Goal: Transaction & Acquisition: Purchase product/service

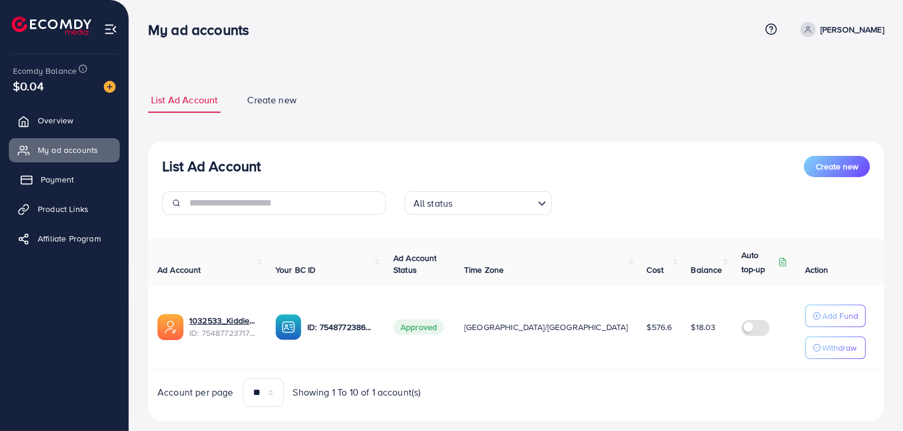
click at [63, 184] on span "Payment" at bounding box center [57, 179] width 33 height 12
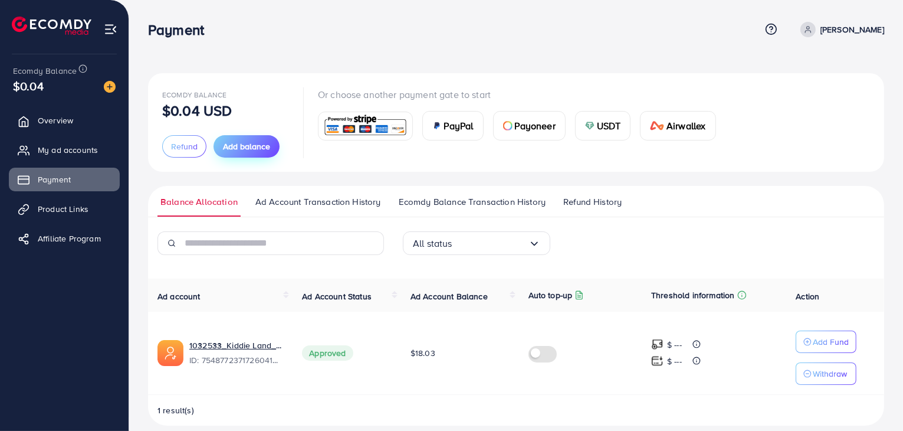
click at [255, 152] on button "Add balance" at bounding box center [246, 146] width 66 height 22
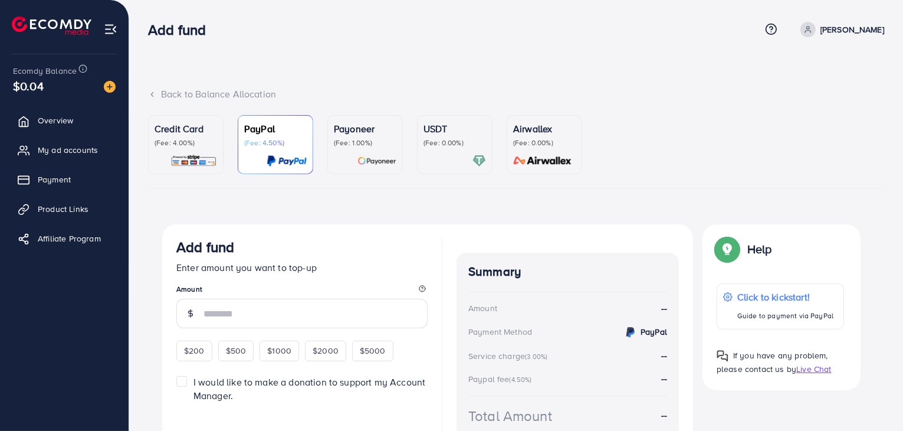
click at [442, 166] on div at bounding box center [454, 161] width 63 height 14
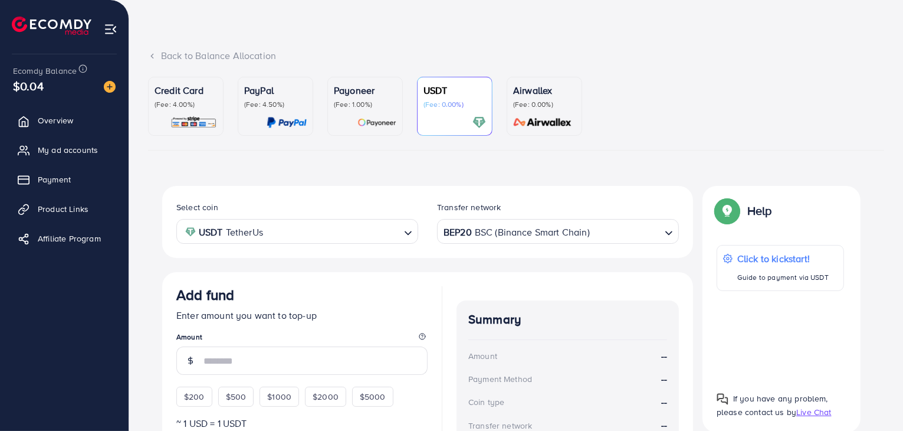
scroll to position [118, 0]
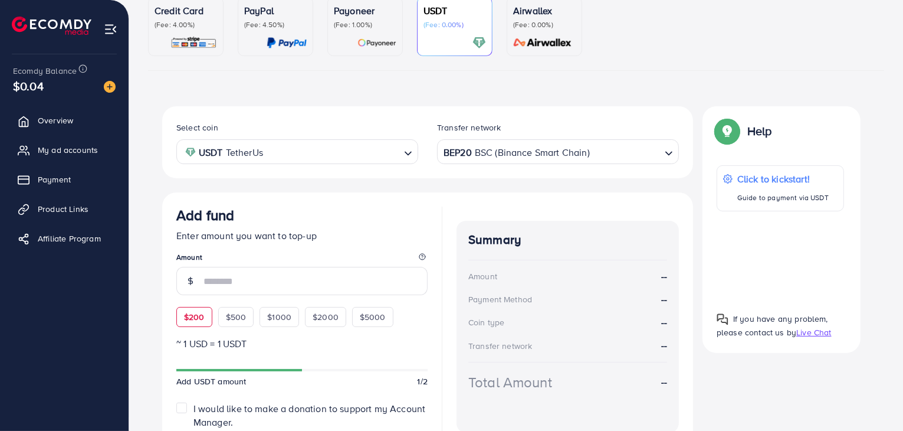
click at [190, 316] on span "$200" at bounding box center [194, 317] width 21 height 12
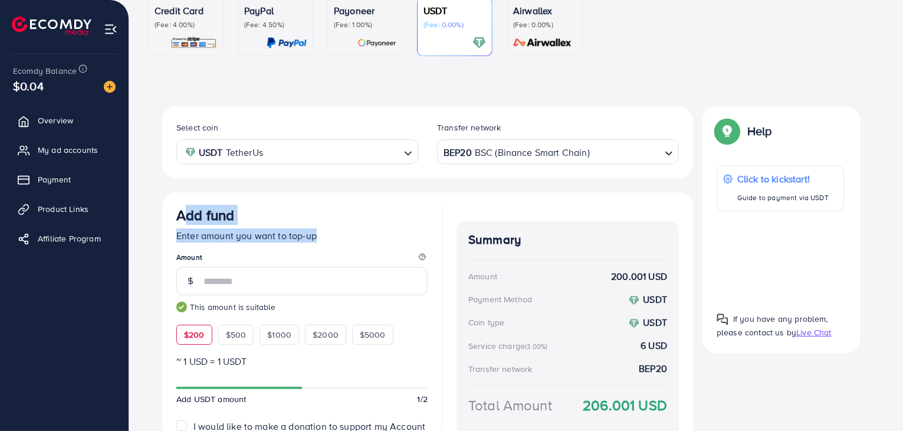
drag, startPoint x: 188, startPoint y: 220, endPoint x: 318, endPoint y: 236, distance: 131.3
click at [318, 236] on div "Add fund Enter amount you want to top-up Amount This amount is suitable $200 $5…" at bounding box center [301, 275] width 251 height 138
click at [257, 238] on p "Enter amount you want to top-up" at bounding box center [301, 235] width 251 height 14
drag, startPoint x: 178, startPoint y: 215, endPoint x: 316, endPoint y: 236, distance: 139.6
click at [316, 236] on div "Add fund Enter amount you want to top-up Amount This amount is suitable $200 $5…" at bounding box center [301, 275] width 251 height 138
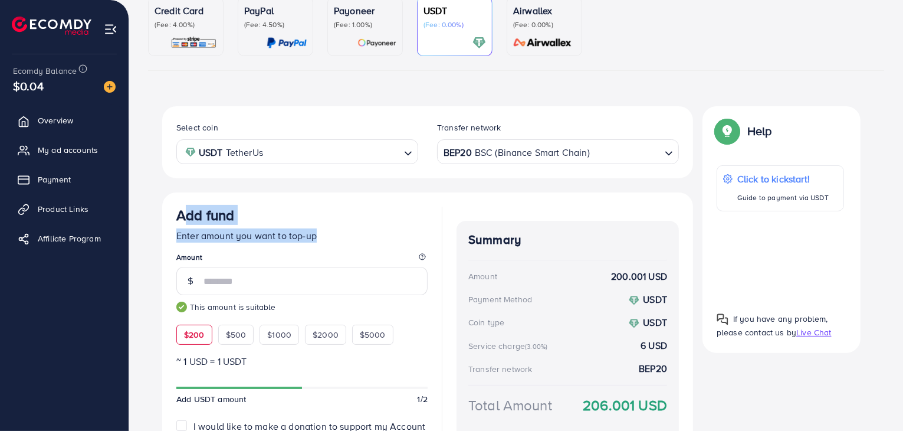
click at [309, 234] on p "Enter amount you want to top-up" at bounding box center [301, 235] width 251 height 14
click at [185, 125] on label "Select coin" at bounding box center [197, 127] width 42 height 12
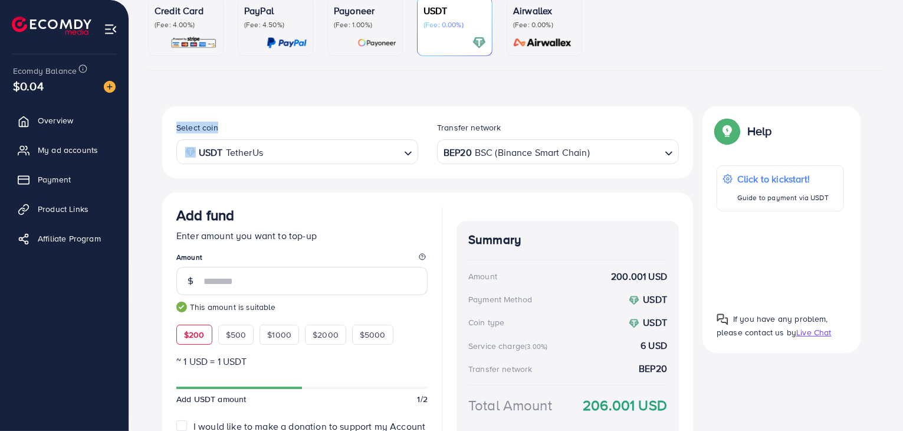
click at [185, 125] on label "Select coin" at bounding box center [197, 127] width 42 height 12
click at [221, 110] on div "Select coin USDT TetherUs Loading... Transfer network BEP20 BSC (Binance Smart …" at bounding box center [427, 142] width 531 height 72
click at [234, 329] on span "$500" at bounding box center [236, 335] width 21 height 12
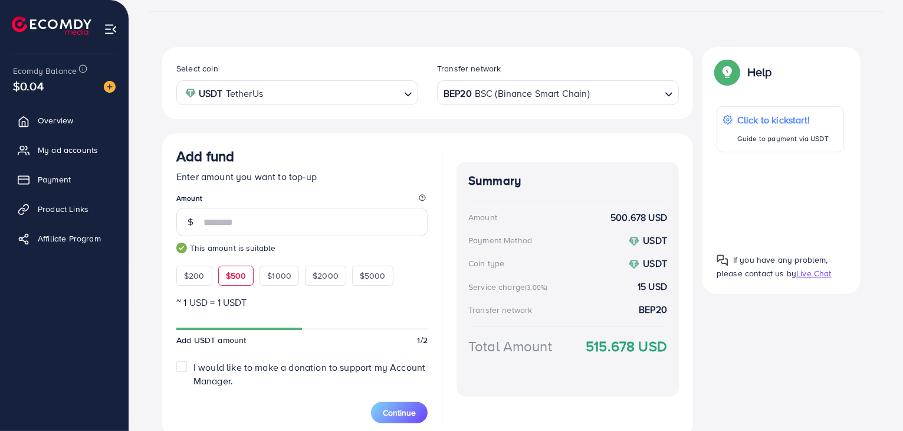
scroll to position [225, 0]
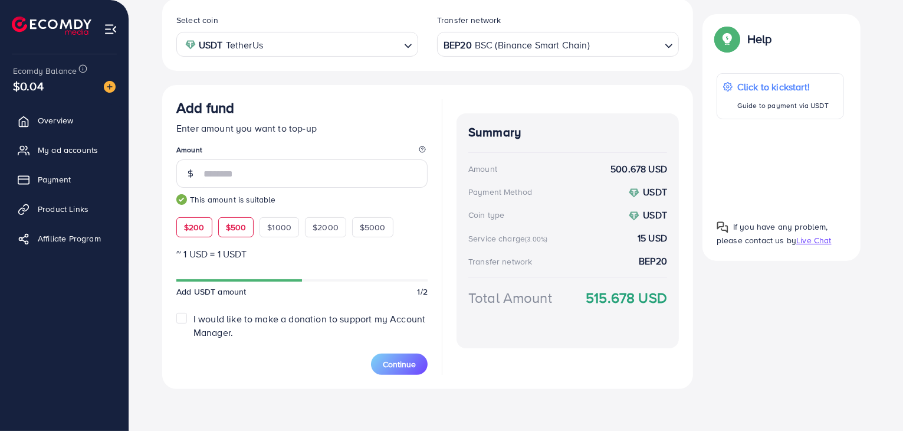
click at [202, 234] on div "$200" at bounding box center [194, 227] width 36 height 20
click at [236, 225] on span "$500" at bounding box center [236, 227] width 21 height 12
click at [207, 222] on div "$200" at bounding box center [194, 227] width 36 height 20
click at [402, 366] on span "Continue" at bounding box center [399, 364] width 33 height 12
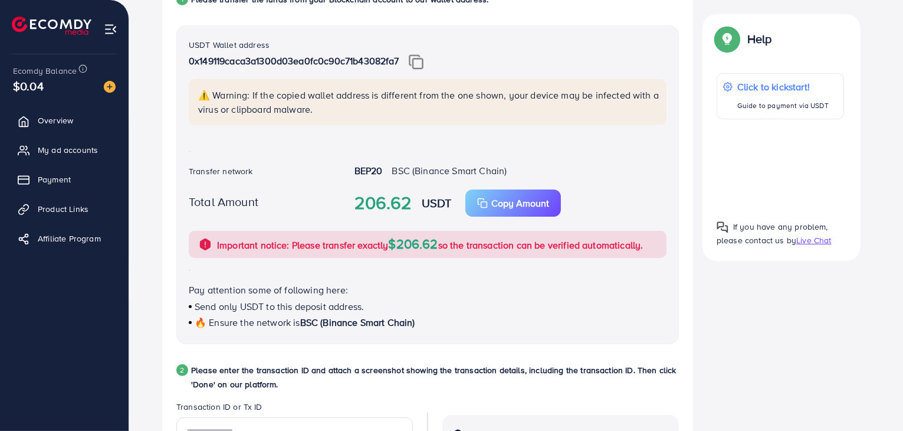
scroll to position [250, 0]
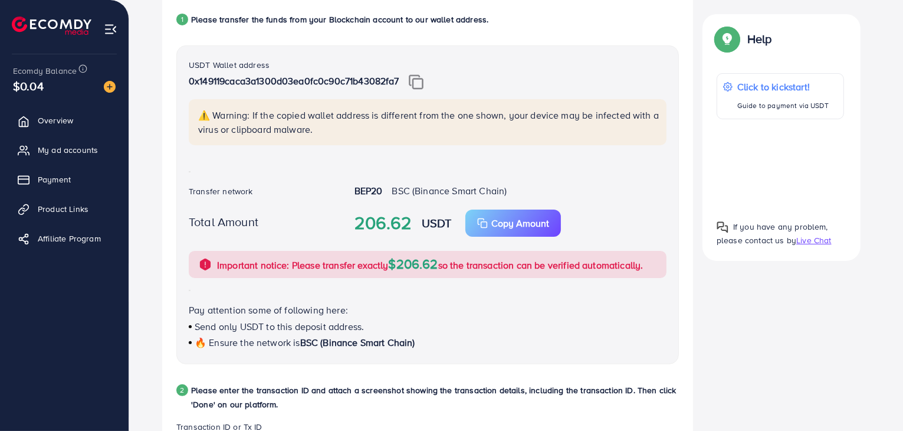
click at [420, 77] on img at bounding box center [416, 81] width 15 height 15
click at [516, 227] on p "Copy Amount" at bounding box center [520, 223] width 58 height 14
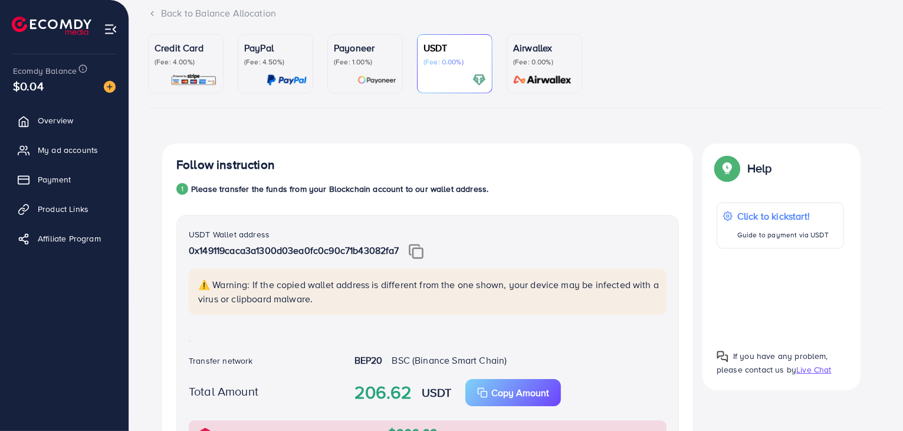
scroll to position [73, 0]
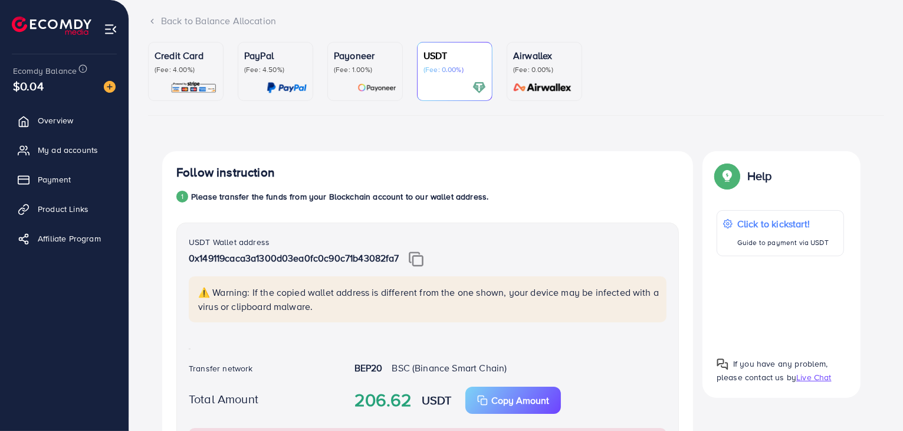
drag, startPoint x: 177, startPoint y: 172, endPoint x: 484, endPoint y: 193, distance: 307.5
click at [472, 194] on p "Please transfer the funds from your Blockchain account to our wallet address." at bounding box center [339, 196] width 297 height 14
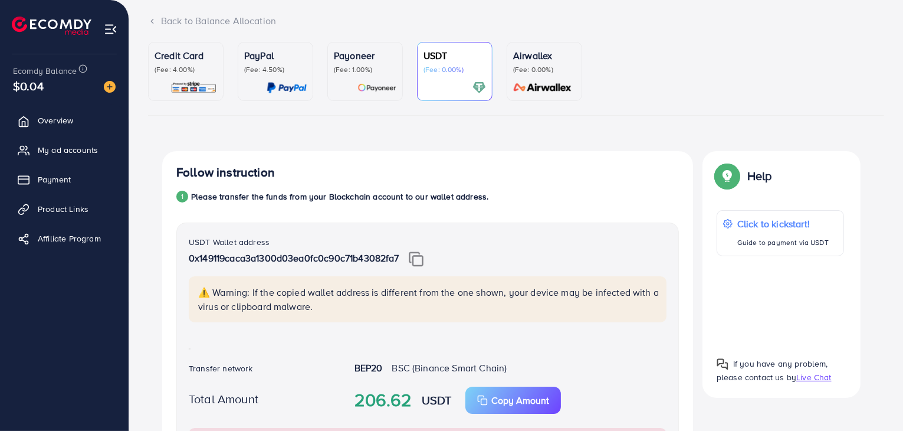
click at [201, 175] on h4 "Follow instruction" at bounding box center [225, 172] width 98 height 15
drag, startPoint x: 175, startPoint y: 172, endPoint x: 484, endPoint y: 196, distance: 310.6
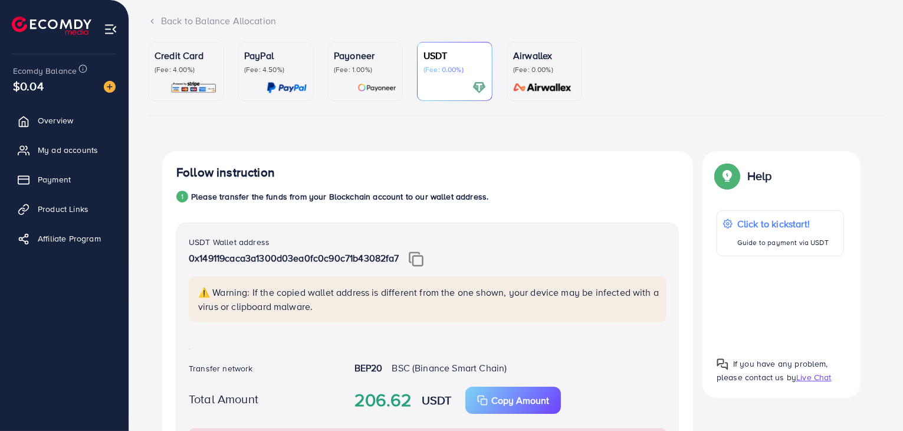
click at [484, 196] on div "1 Please transfer the funds from your Blockchain account to our wallet address." at bounding box center [427, 196] width 502 height 14
click at [446, 196] on p "Please transfer the funds from your Blockchain account to our wallet address." at bounding box center [339, 196] width 297 height 14
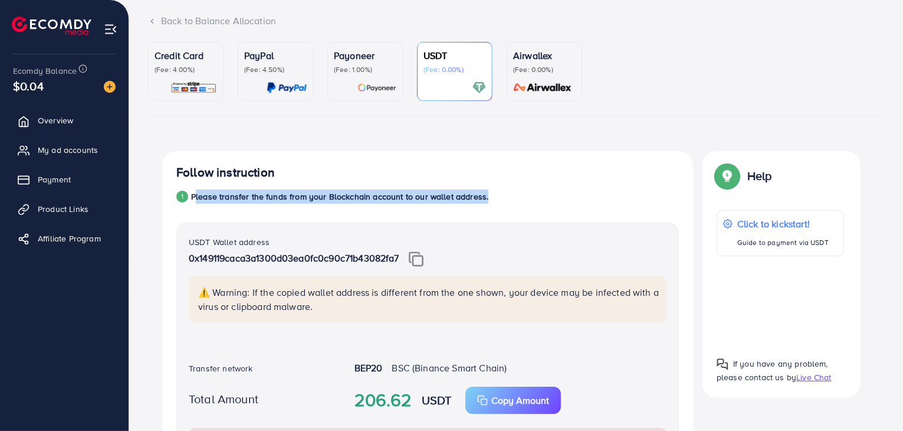
click at [439, 196] on p "Please transfer the funds from your Blockchain account to our wallet address." at bounding box center [339, 196] width 297 height 14
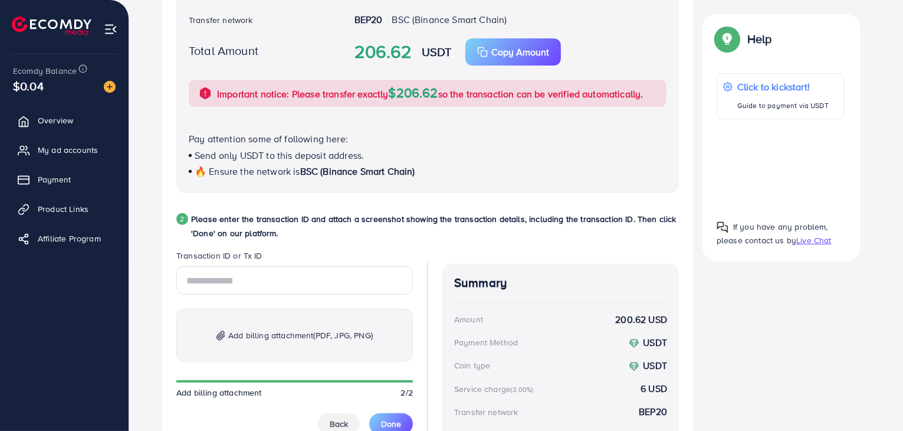
scroll to position [545, 0]
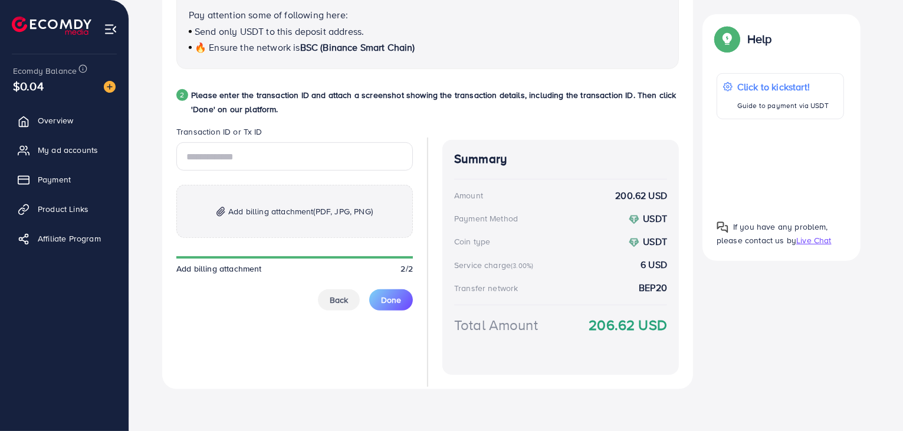
click at [265, 206] on span "Add billing attachment (PDF, JPG, PNG)" at bounding box center [300, 211] width 144 height 14
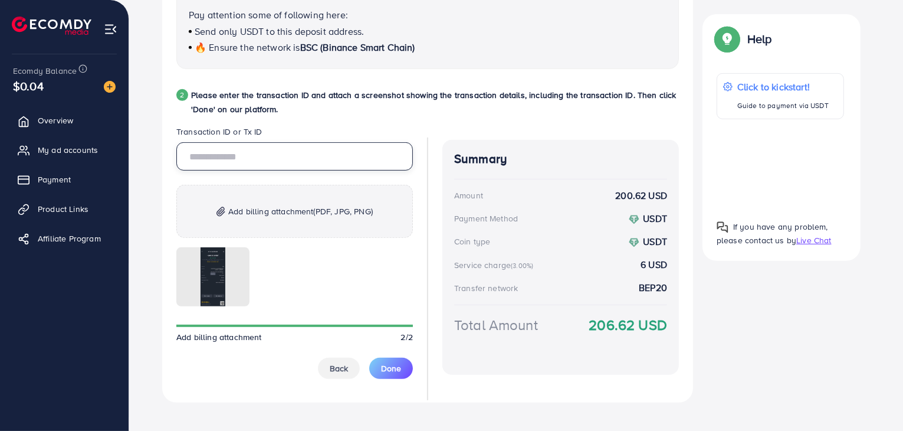
click at [270, 155] on input "text" at bounding box center [294, 156] width 236 height 28
paste input "**********"
type input "**********"
click at [398, 98] on p "Please enter the transaction ID and attach a screenshot showing the transaction…" at bounding box center [435, 102] width 488 height 28
click at [399, 98] on p "Please enter the transaction ID and attach a screenshot showing the transaction…" at bounding box center [435, 102] width 488 height 28
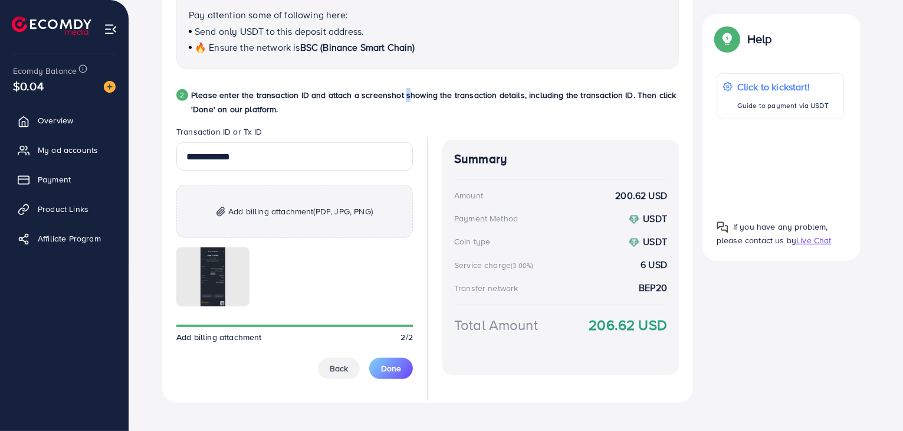
click at [399, 98] on p "Please enter the transaction ID and attach a screenshot showing the transaction…" at bounding box center [435, 102] width 488 height 28
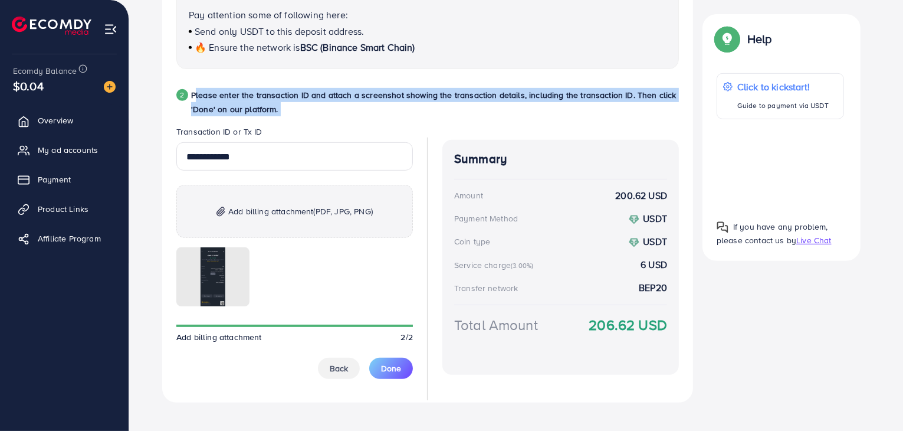
click at [399, 98] on p "Please enter the transaction ID and attach a screenshot showing the transaction…" at bounding box center [435, 102] width 488 height 28
click at [391, 98] on p "Please enter the transaction ID and attach a screenshot showing the transaction…" at bounding box center [435, 102] width 488 height 28
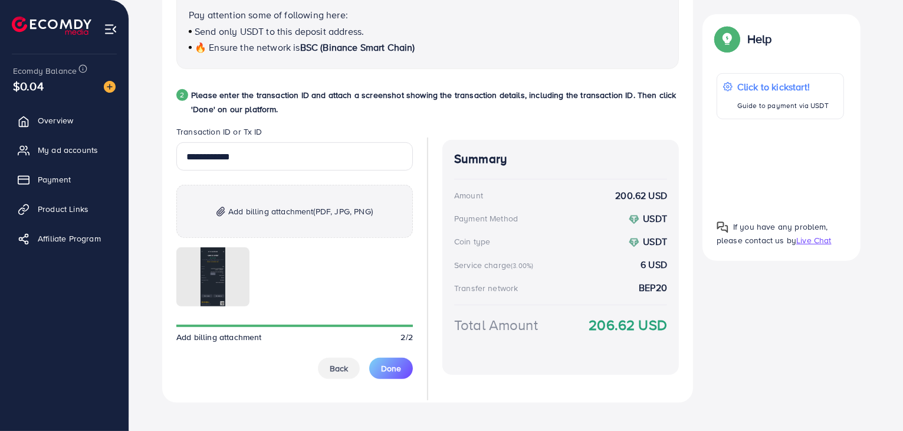
click at [216, 93] on p "Please enter the transaction ID and attach a screenshot showing the transaction…" at bounding box center [435, 102] width 488 height 28
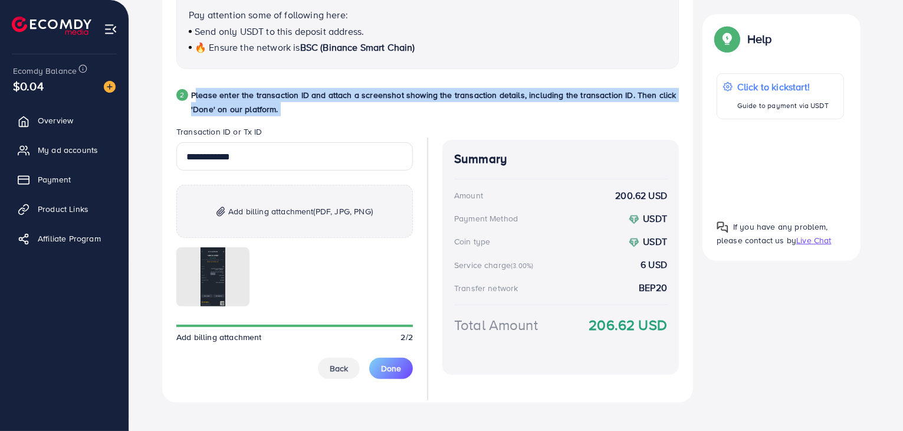
click at [216, 93] on p "Please enter the transaction ID and attach a screenshot showing the transaction…" at bounding box center [435, 102] width 488 height 28
click at [233, 93] on p "Please enter the transaction ID and attach a screenshot showing the transaction…" at bounding box center [435, 102] width 488 height 28
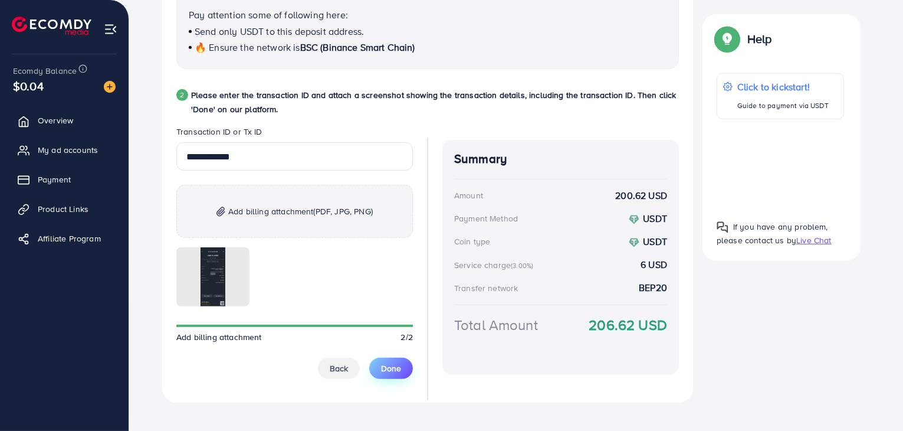
click at [387, 366] on span "Done" at bounding box center [391, 368] width 20 height 12
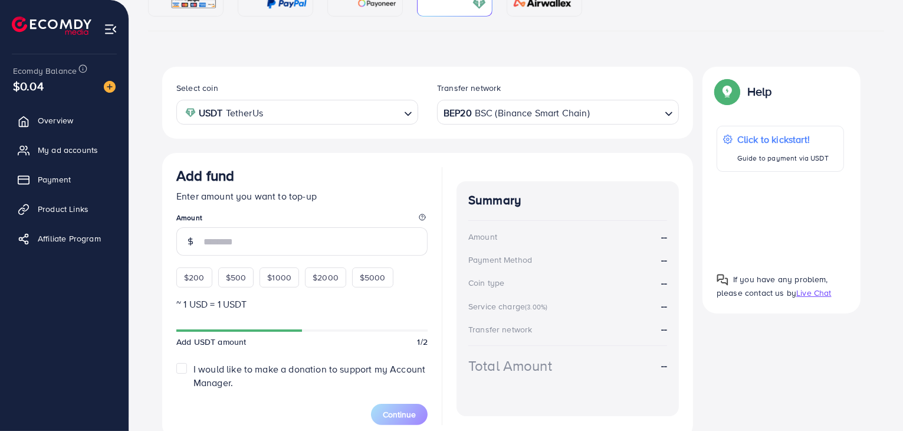
scroll to position [31, 0]
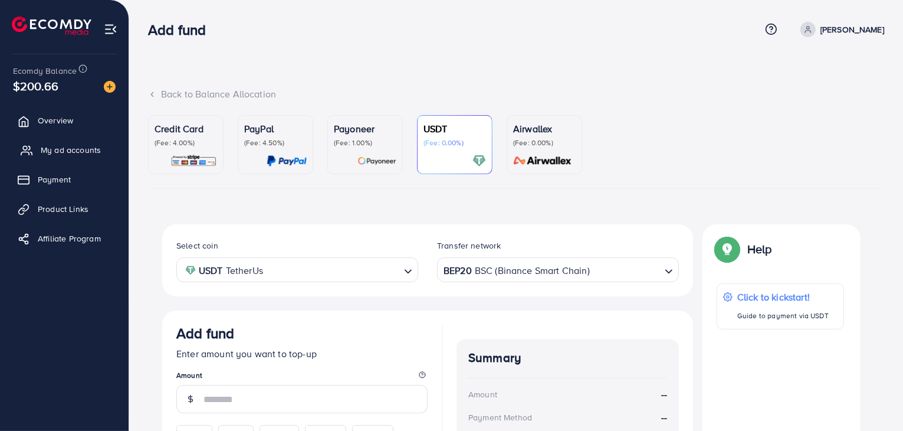
click at [64, 151] on span "My ad accounts" at bounding box center [71, 150] width 60 height 12
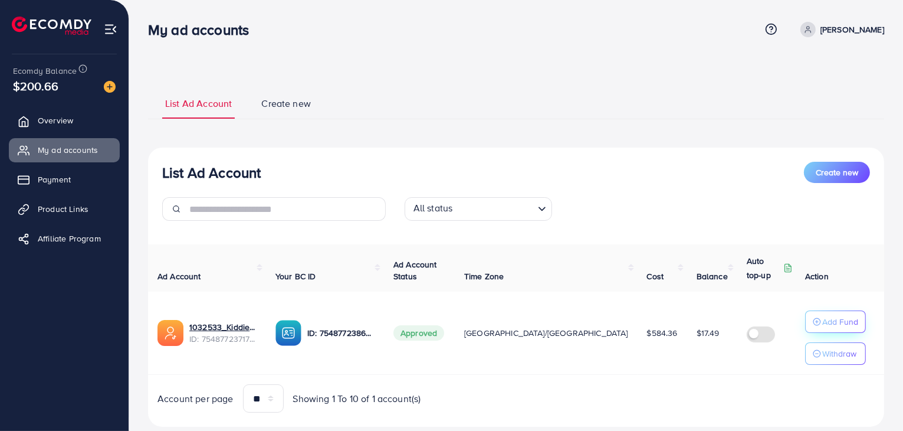
click at [843, 328] on p "Add Fund" at bounding box center [840, 321] width 36 height 14
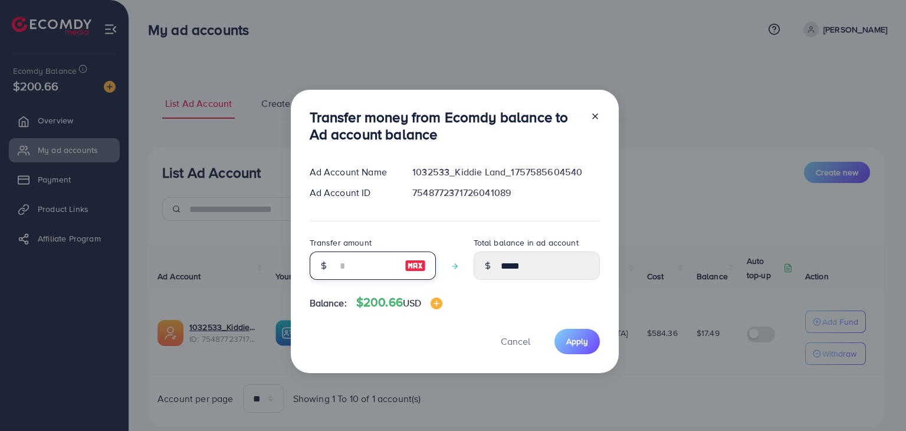
click at [362, 265] on input "number" at bounding box center [366, 265] width 59 height 28
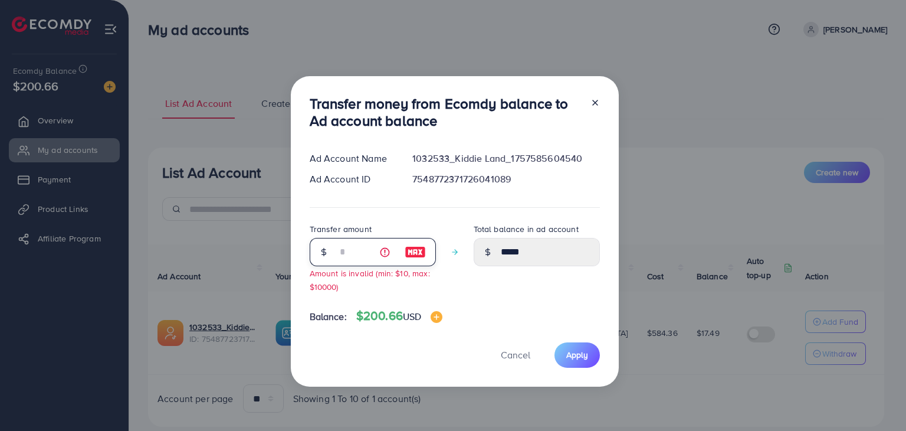
type input "**"
type input "*****"
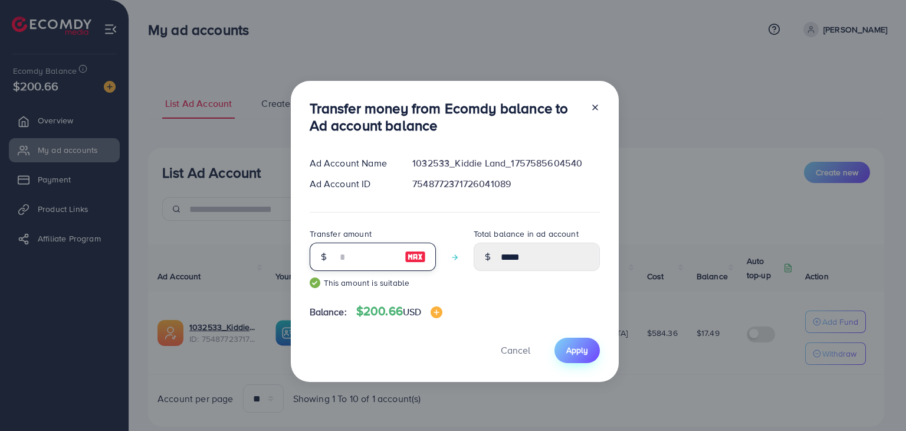
type input "**"
click at [576, 352] on span "Apply" at bounding box center [577, 350] width 22 height 12
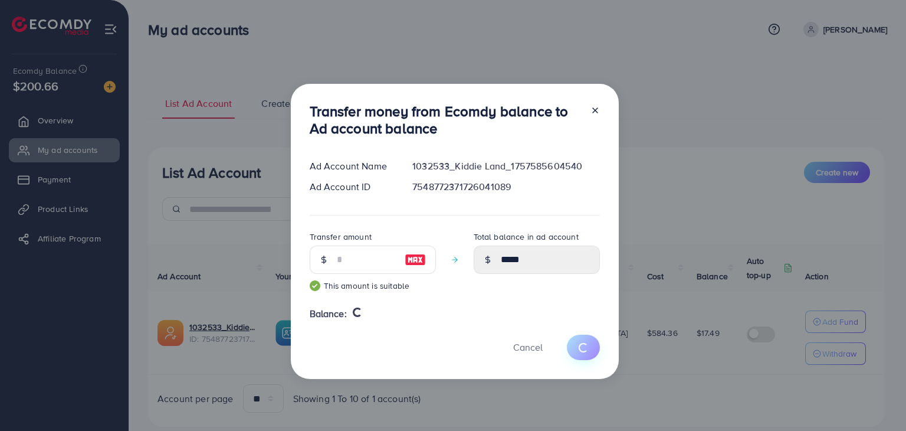
type input "*****"
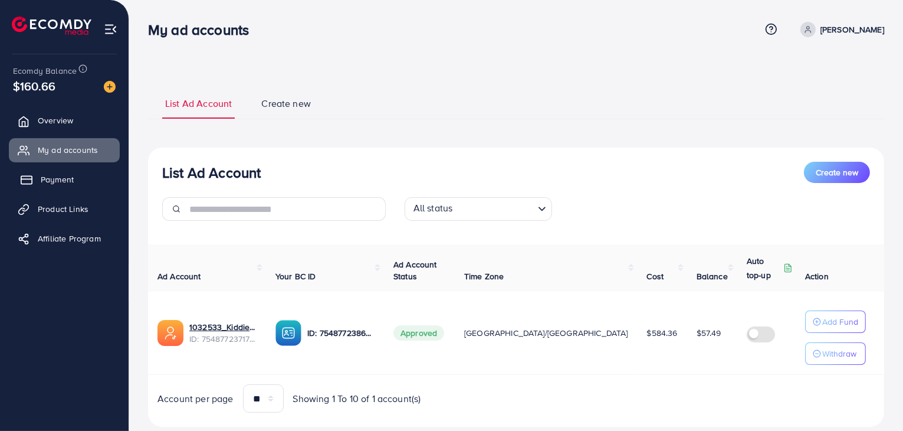
click at [71, 180] on span "Payment" at bounding box center [57, 179] width 33 height 12
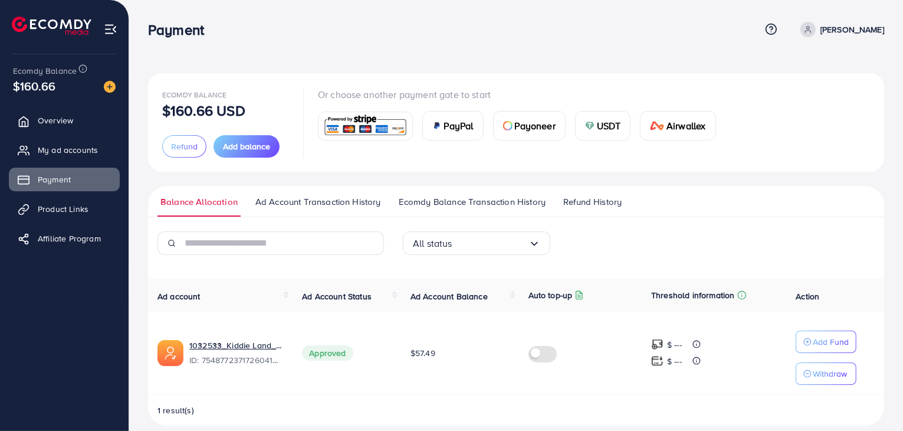
click at [428, 208] on span "Ecomdy Balance Transaction History" at bounding box center [472, 201] width 147 height 13
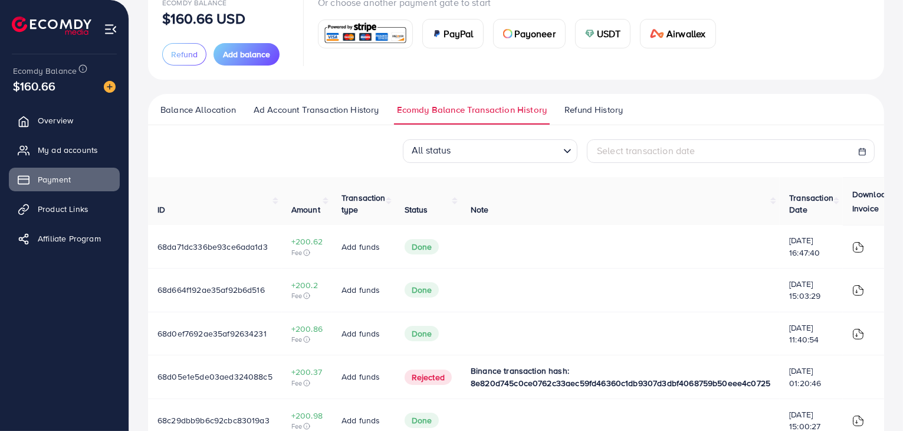
scroll to position [118, 0]
